Goal: Transaction & Acquisition: Purchase product/service

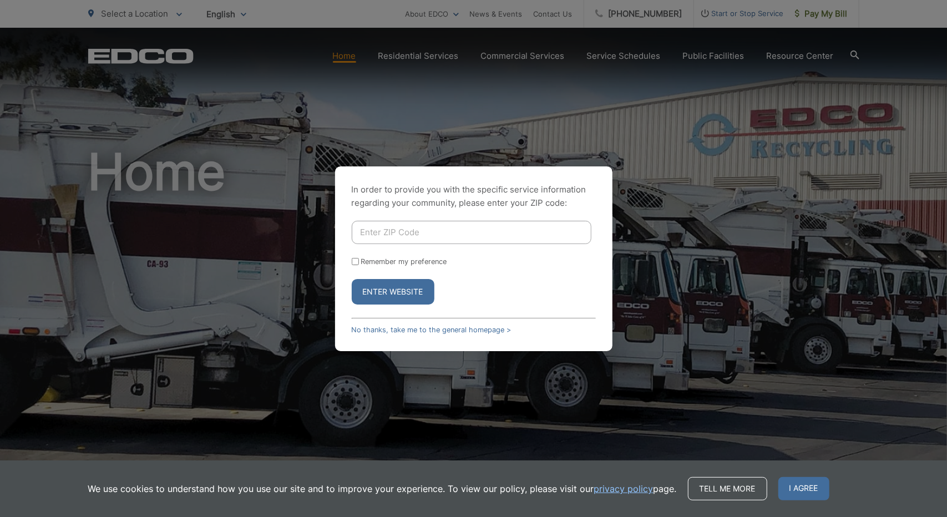
click at [390, 237] on input "Enter ZIP Code" at bounding box center [472, 232] width 240 height 23
type input "92024"
click at [383, 285] on button "Enter Website" at bounding box center [393, 292] width 83 height 26
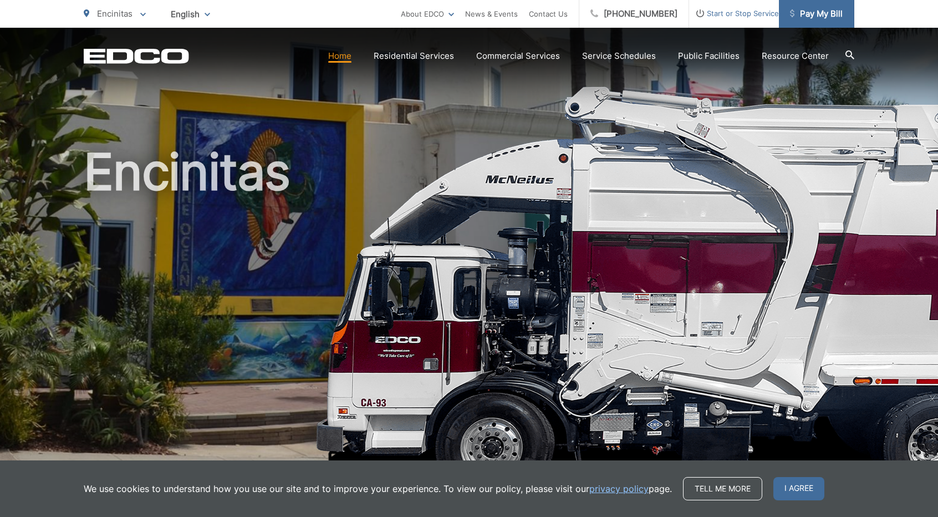
click at [819, 11] on span "Pay My Bill" at bounding box center [816, 13] width 53 height 13
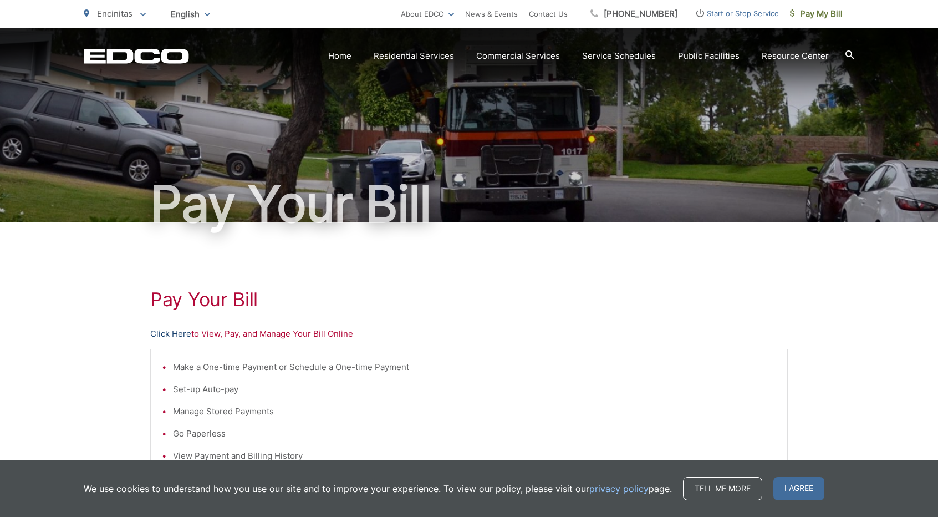
click at [167, 331] on link "Click Here" at bounding box center [170, 333] width 41 height 13
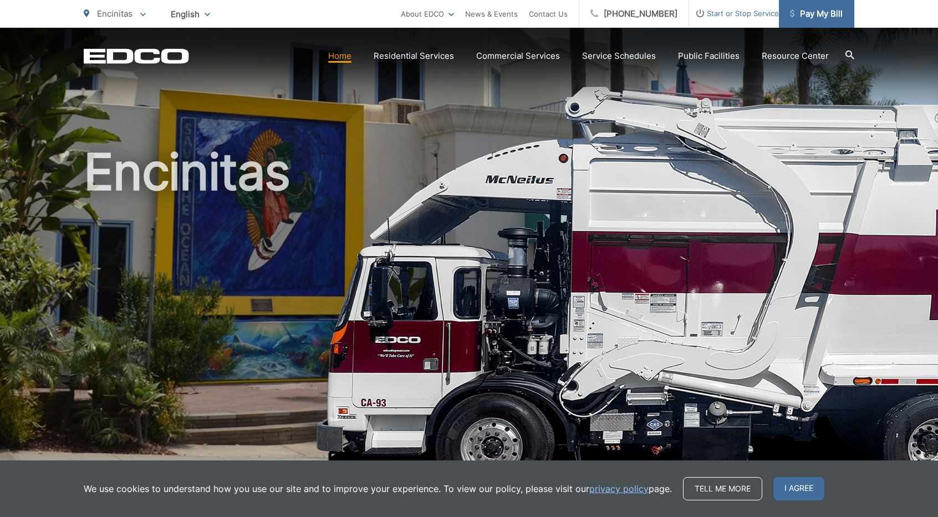
click at [806, 14] on span "Pay My Bill" at bounding box center [816, 13] width 53 height 13
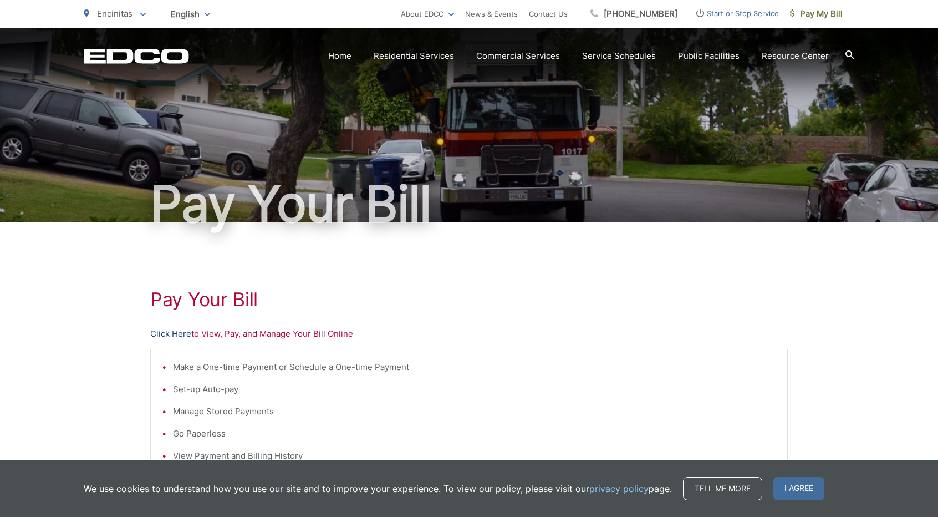
click at [179, 336] on link "Click Here" at bounding box center [170, 333] width 41 height 13
